Goal: Information Seeking & Learning: Learn about a topic

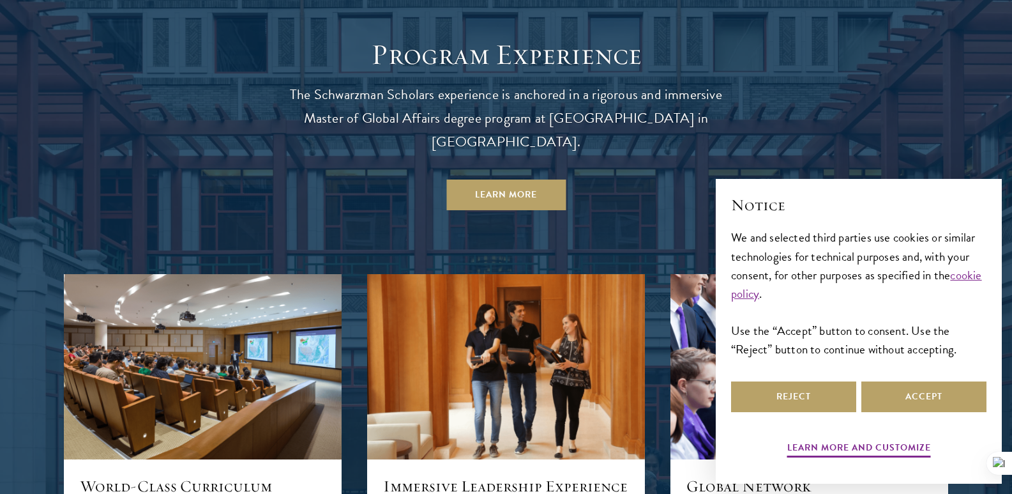
scroll to position [1128, 0]
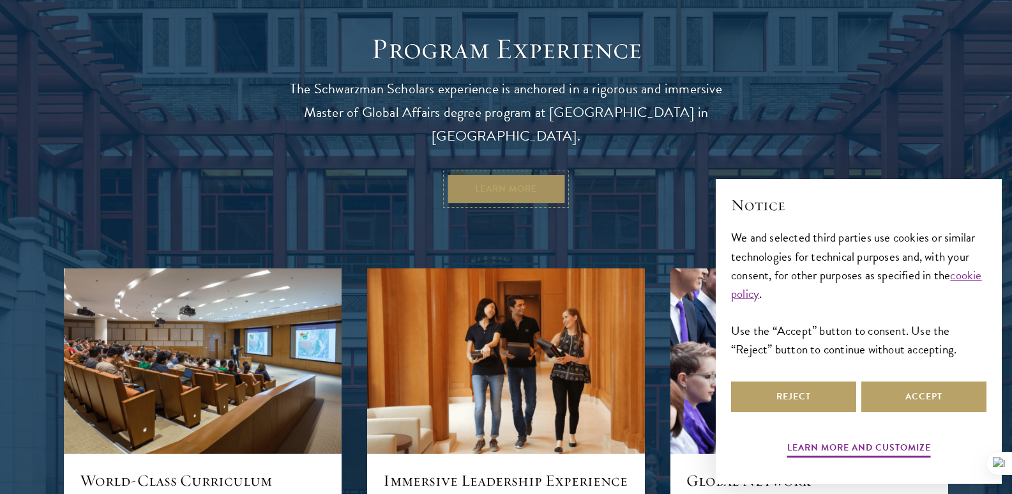
click at [501, 174] on link "Learn More" at bounding box center [505, 189] width 119 height 31
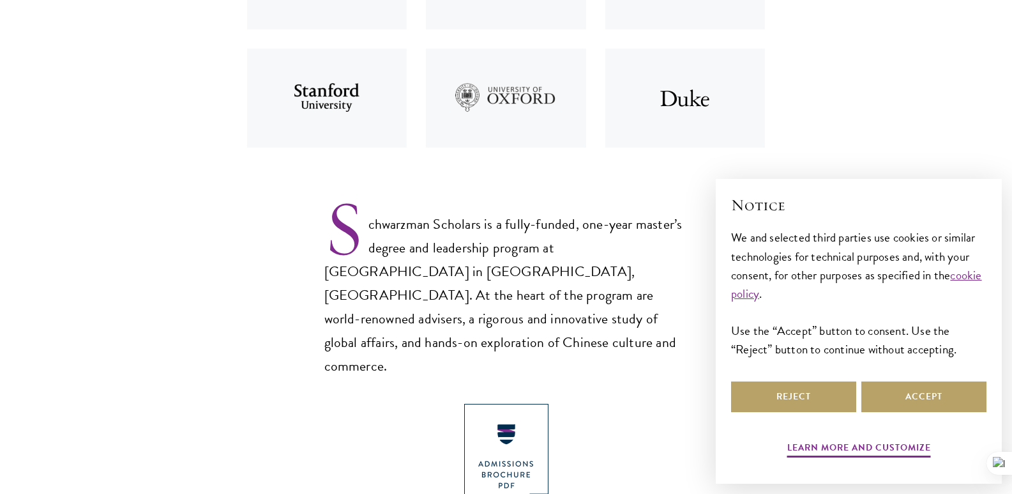
scroll to position [691, 0]
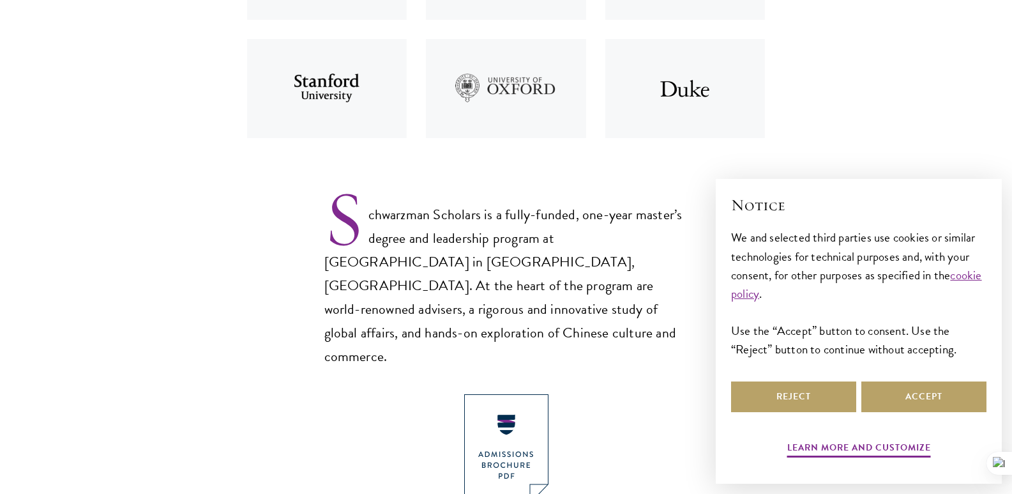
drag, startPoint x: 1018, startPoint y: 27, endPoint x: 1019, endPoint y: 73, distance: 46.6
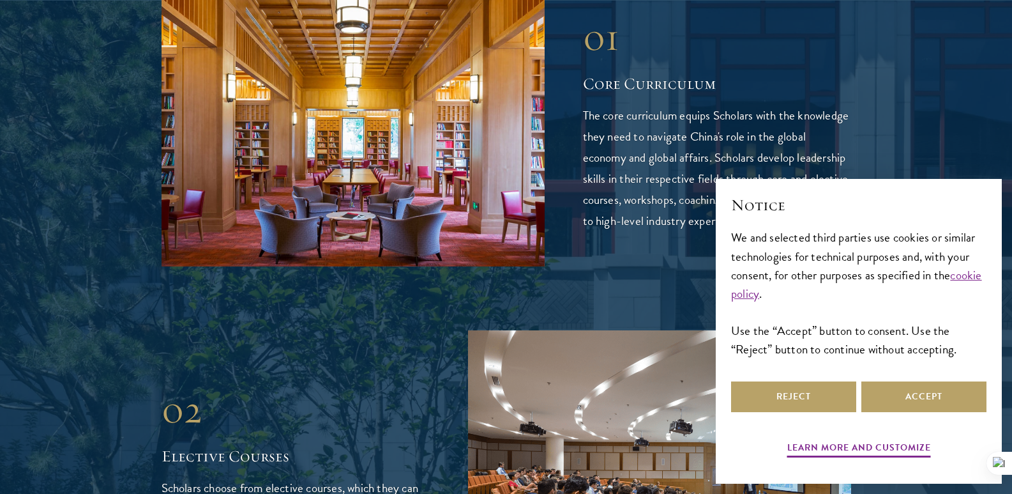
scroll to position [2027, 0]
